Goal: Task Accomplishment & Management: Use online tool/utility

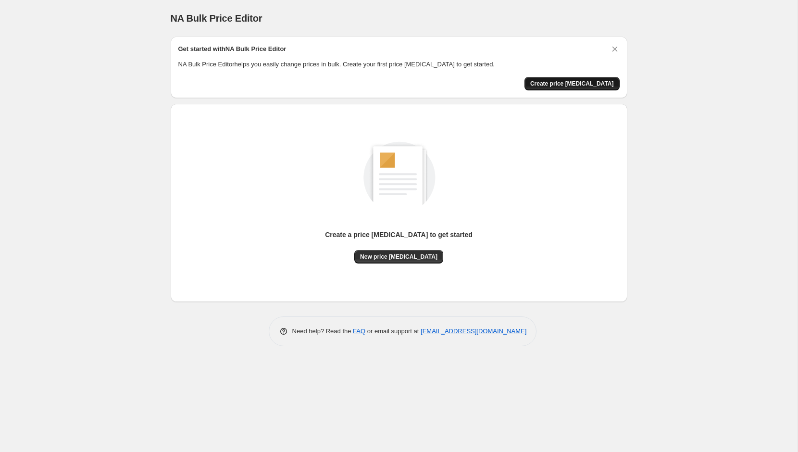
click at [553, 86] on span "Create price [MEDICAL_DATA]" at bounding box center [572, 84] width 84 height 8
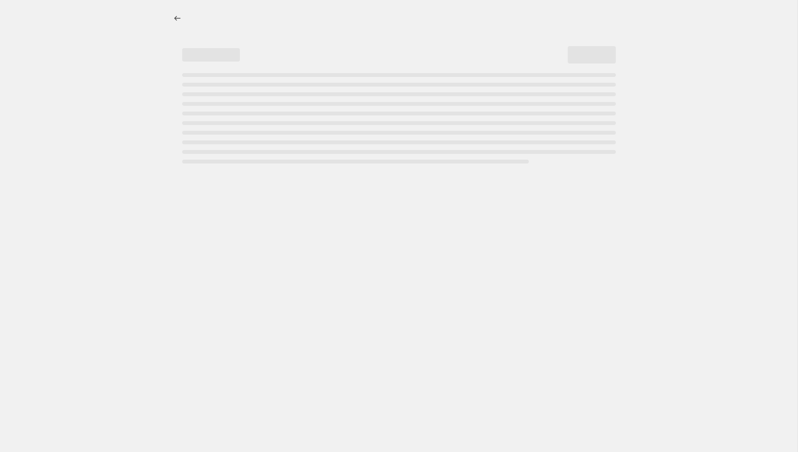
select select "percentage"
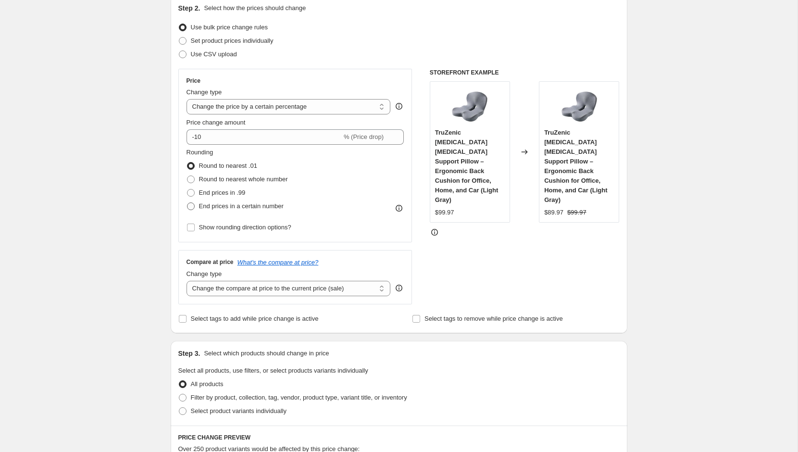
scroll to position [106, 0]
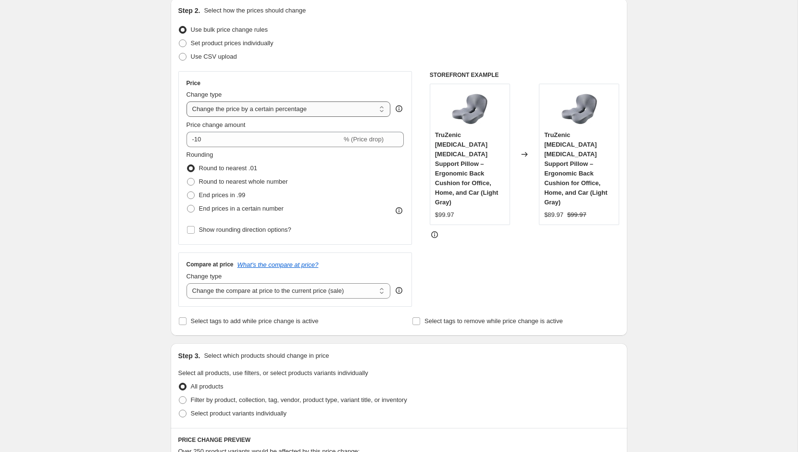
click at [245, 109] on select "Change the price to a certain amount Change the price by a certain amount Chang…" at bounding box center [288, 108] width 204 height 15
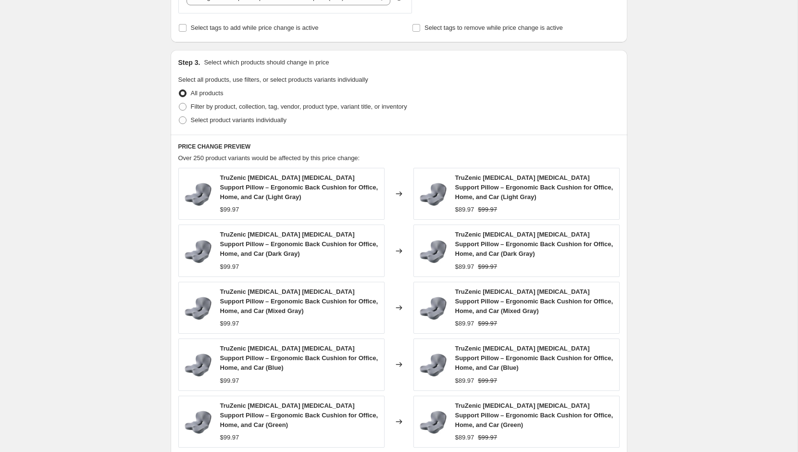
scroll to position [397, 0]
click at [192, 91] on span "All products" at bounding box center [207, 94] width 33 height 7
click at [179, 91] on input "All products" at bounding box center [179, 91] width 0 height 0
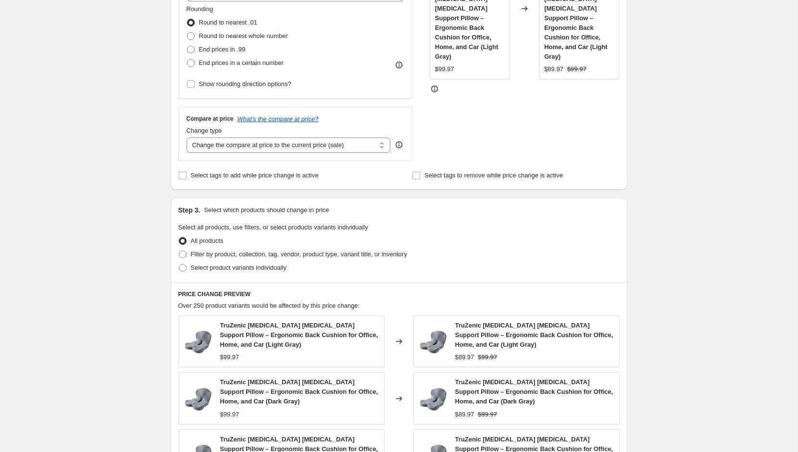
scroll to position [0, 0]
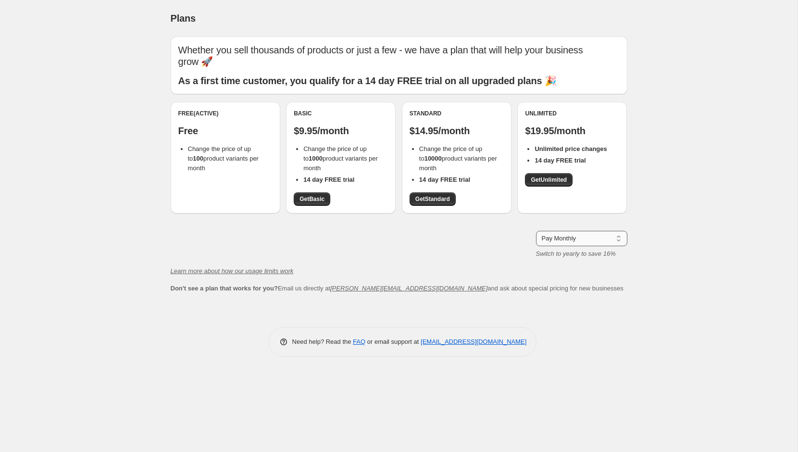
click at [563, 231] on select "Pay Monthly Pay Yearly (Save 16%)" at bounding box center [581, 238] width 91 height 15
click at [536, 231] on select "Pay Monthly Pay Yearly (Save 16%)" at bounding box center [581, 238] width 91 height 15
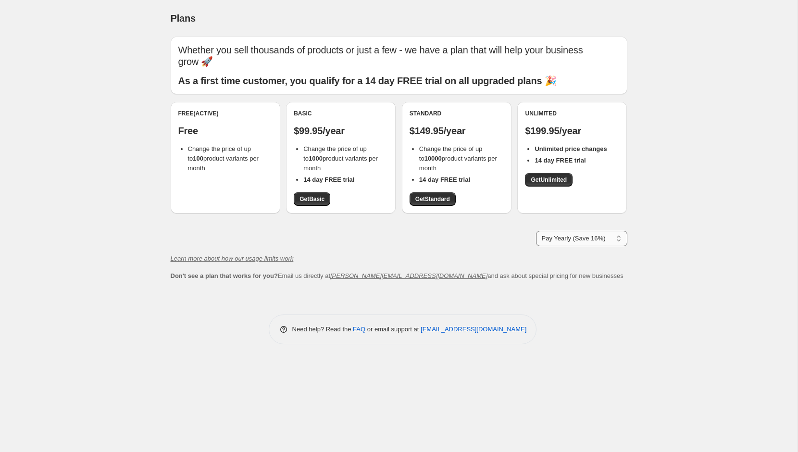
click at [595, 231] on select "Pay Monthly Pay Yearly (Save 16%)" at bounding box center [581, 238] width 91 height 15
select select "month"
click at [536, 231] on select "Pay Monthly Pay Yearly (Save 16%)" at bounding box center [581, 238] width 91 height 15
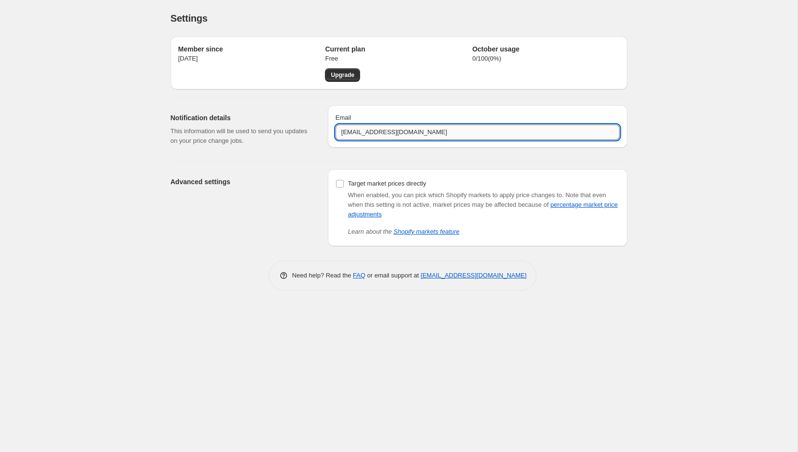
click at [369, 135] on input "support@truzenic.com" at bounding box center [477, 131] width 284 height 15
type input "truzenic.info@gmail.com"
click at [370, 108] on div "Email truzenic.info@gmail.com" at bounding box center [477, 126] width 299 height 42
